Goal: Information Seeking & Learning: Learn about a topic

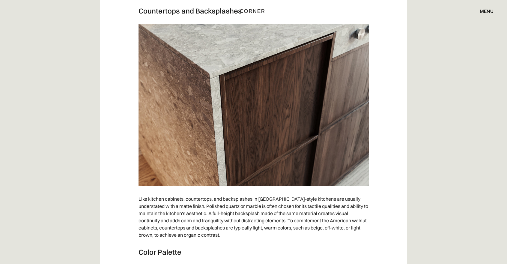
scroll to position [1348, 0]
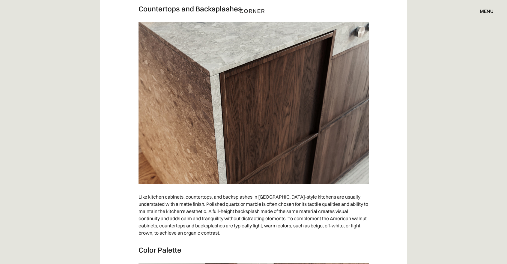
click at [192, 190] on p "Like kitchen cabinets, countertops, and backsplashes in [GEOGRAPHIC_DATA]-style…" at bounding box center [253, 214] width 230 height 49
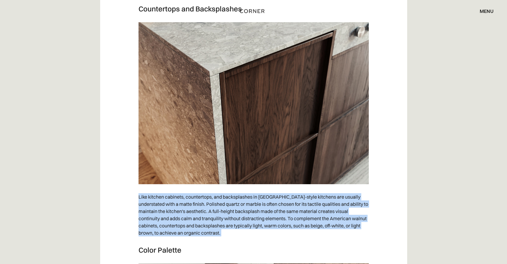
click at [192, 190] on p "Like kitchen cabinets, countertops, and backsplashes in [GEOGRAPHIC_DATA]-style…" at bounding box center [253, 214] width 230 height 49
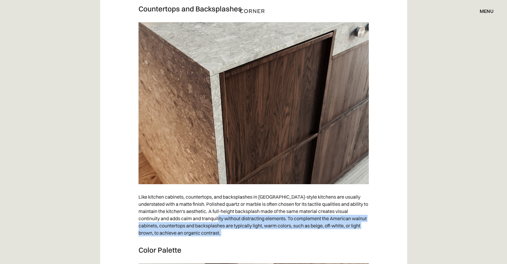
click at [208, 198] on p "Like kitchen cabinets, countertops, and backsplashes in [GEOGRAPHIC_DATA]-style…" at bounding box center [253, 214] width 230 height 49
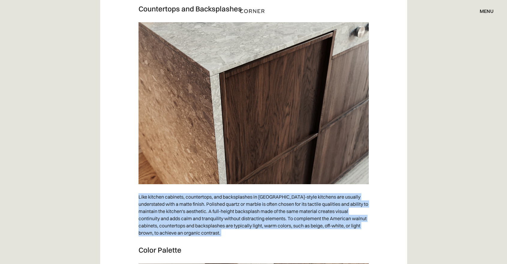
click at [208, 198] on p "Like kitchen cabinets, countertops, and backsplashes in [GEOGRAPHIC_DATA]-style…" at bounding box center [253, 214] width 230 height 49
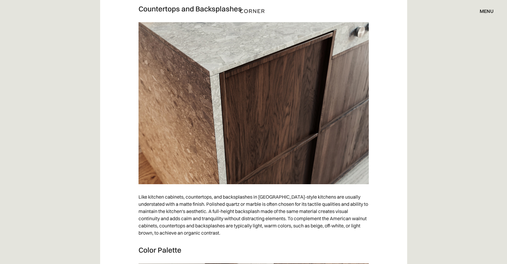
click at [208, 198] on p "Like kitchen cabinets, countertops, and backsplashes in [GEOGRAPHIC_DATA]-style…" at bounding box center [253, 214] width 230 height 49
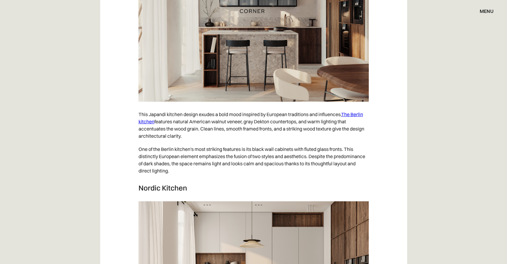
scroll to position [2556, 0]
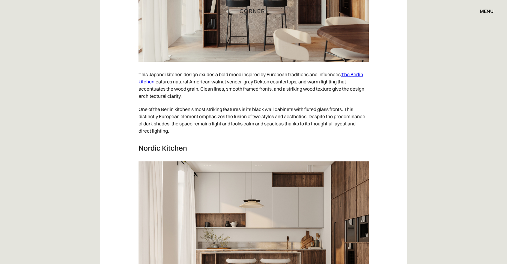
drag, startPoint x: 135, startPoint y: 56, endPoint x: 217, endPoint y: 80, distance: 84.6
copy p "This Japandi kitchen design exudes a bold mood inspired by European traditions …"
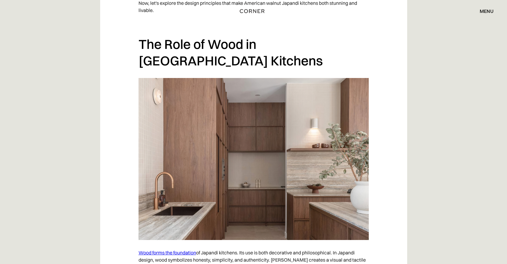
scroll to position [572, 0]
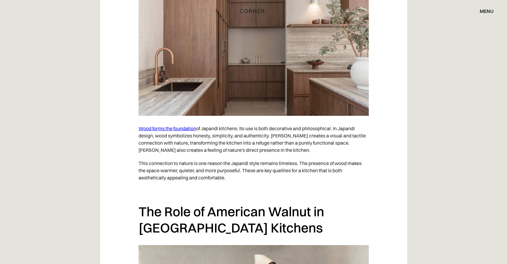
click at [170, 125] on link "Wood forms the foundation" at bounding box center [167, 128] width 58 height 6
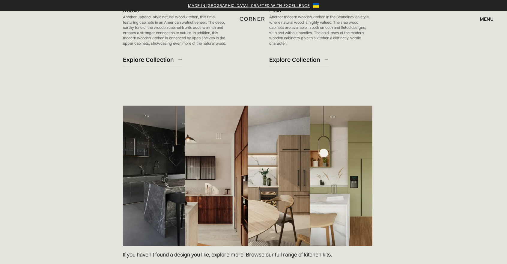
scroll to position [780, 0]
